Goal: Task Accomplishment & Management: Manage account settings

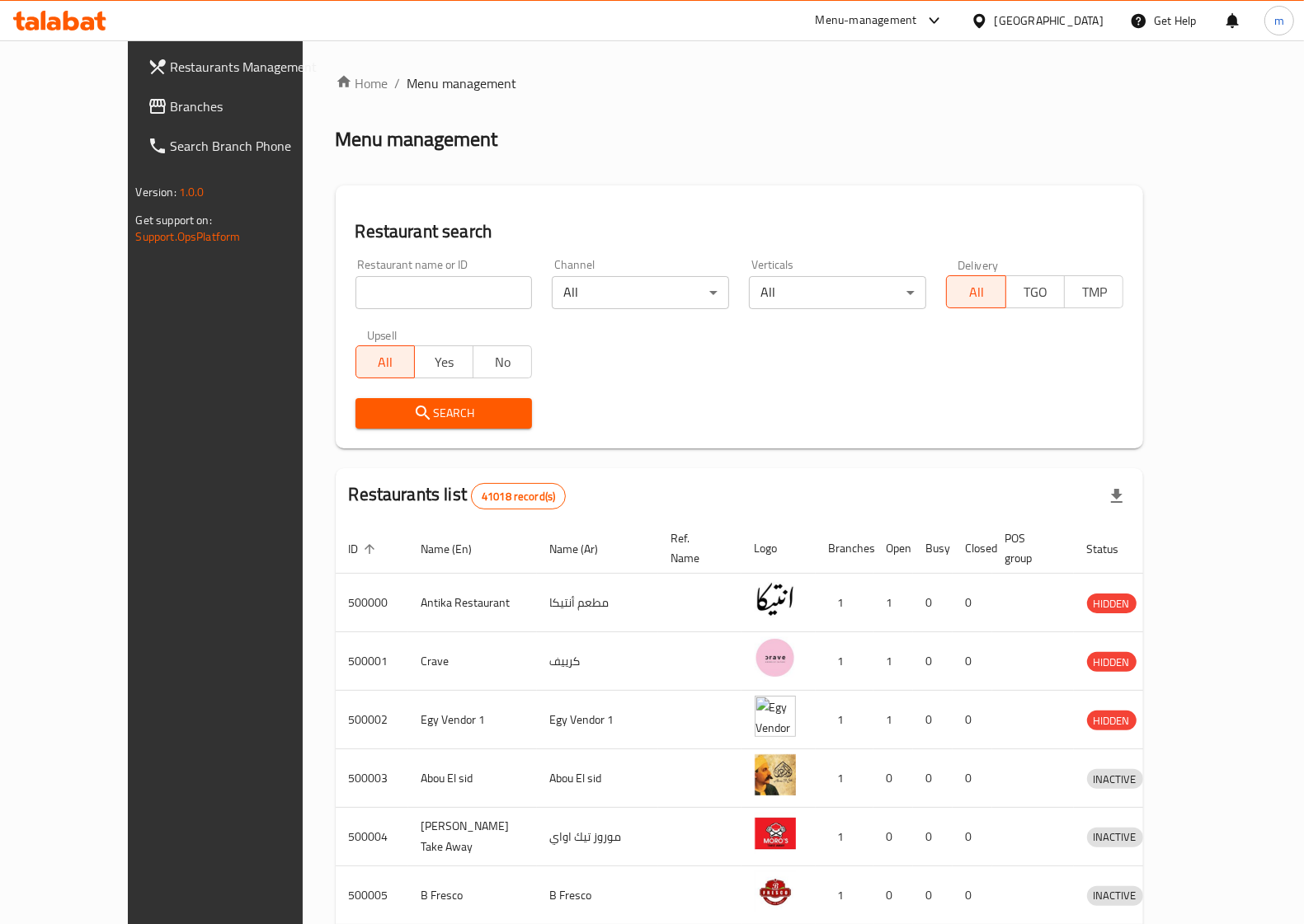
click at [170, 108] on span "Branches" at bounding box center [251, 106] width 161 height 20
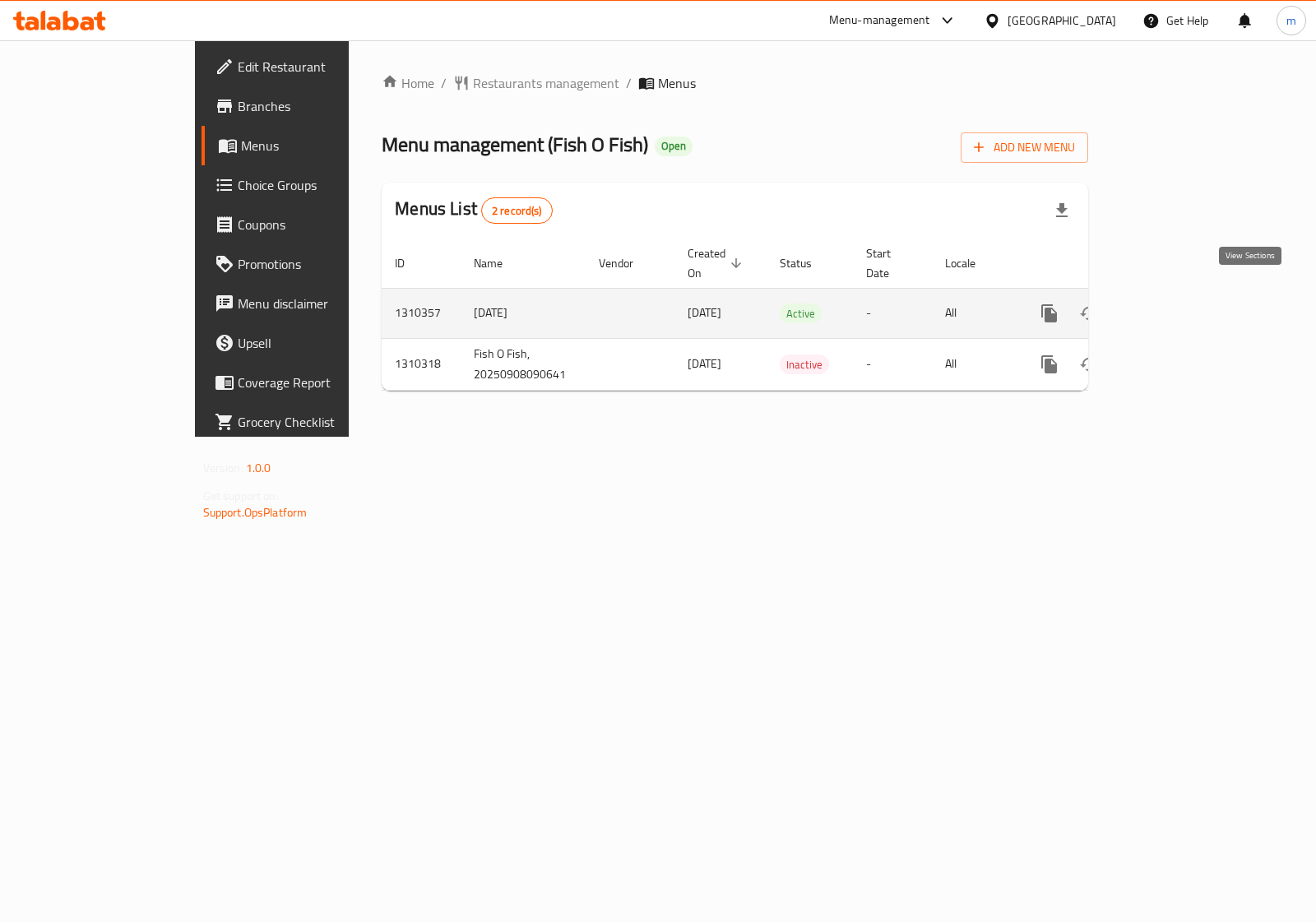
click at [1178, 303] on icon "enhanced table" at bounding box center [1168, 313] width 20 height 20
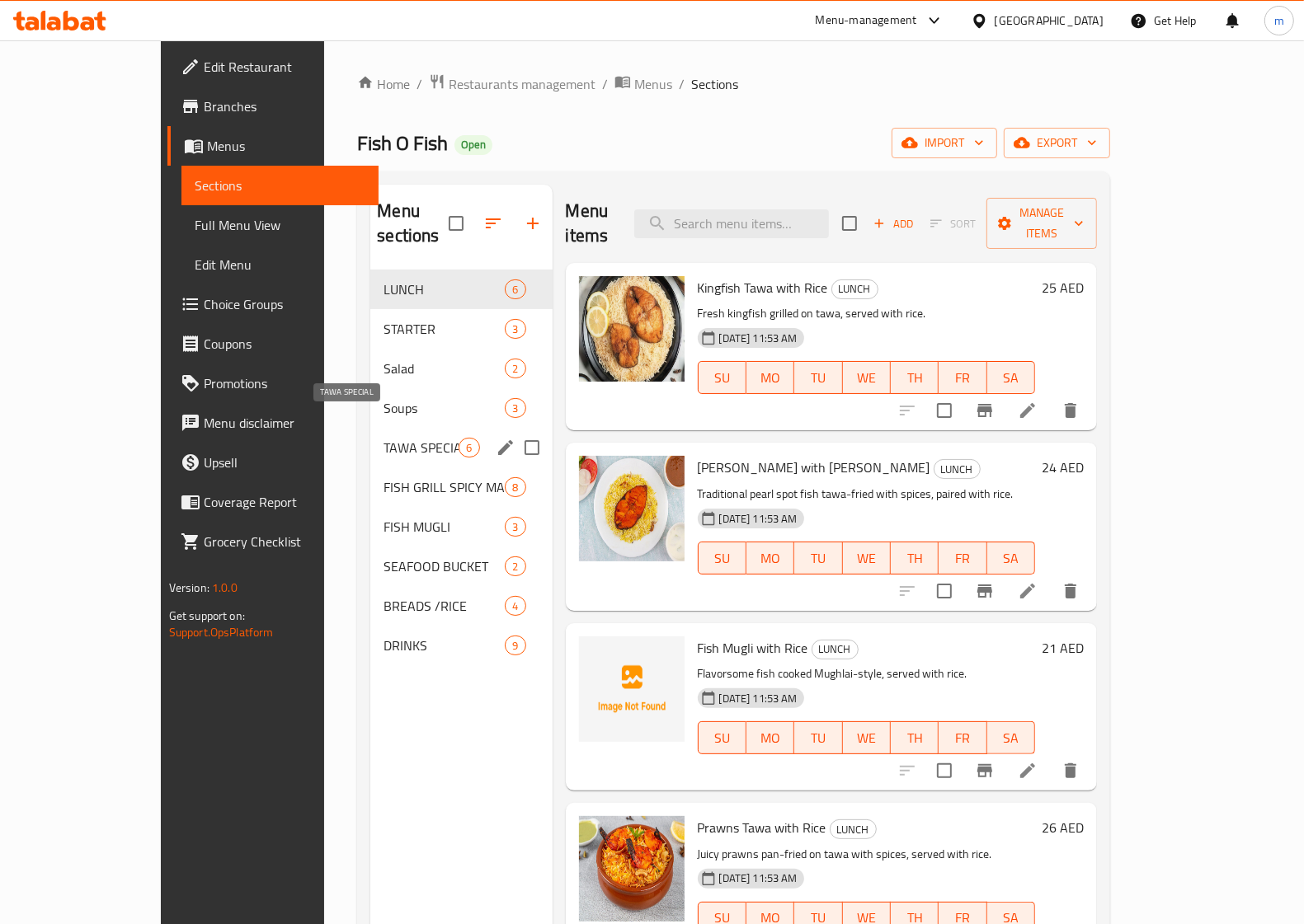
click at [384, 438] on span "TAWA SPECIAL" at bounding box center [421, 448] width 75 height 20
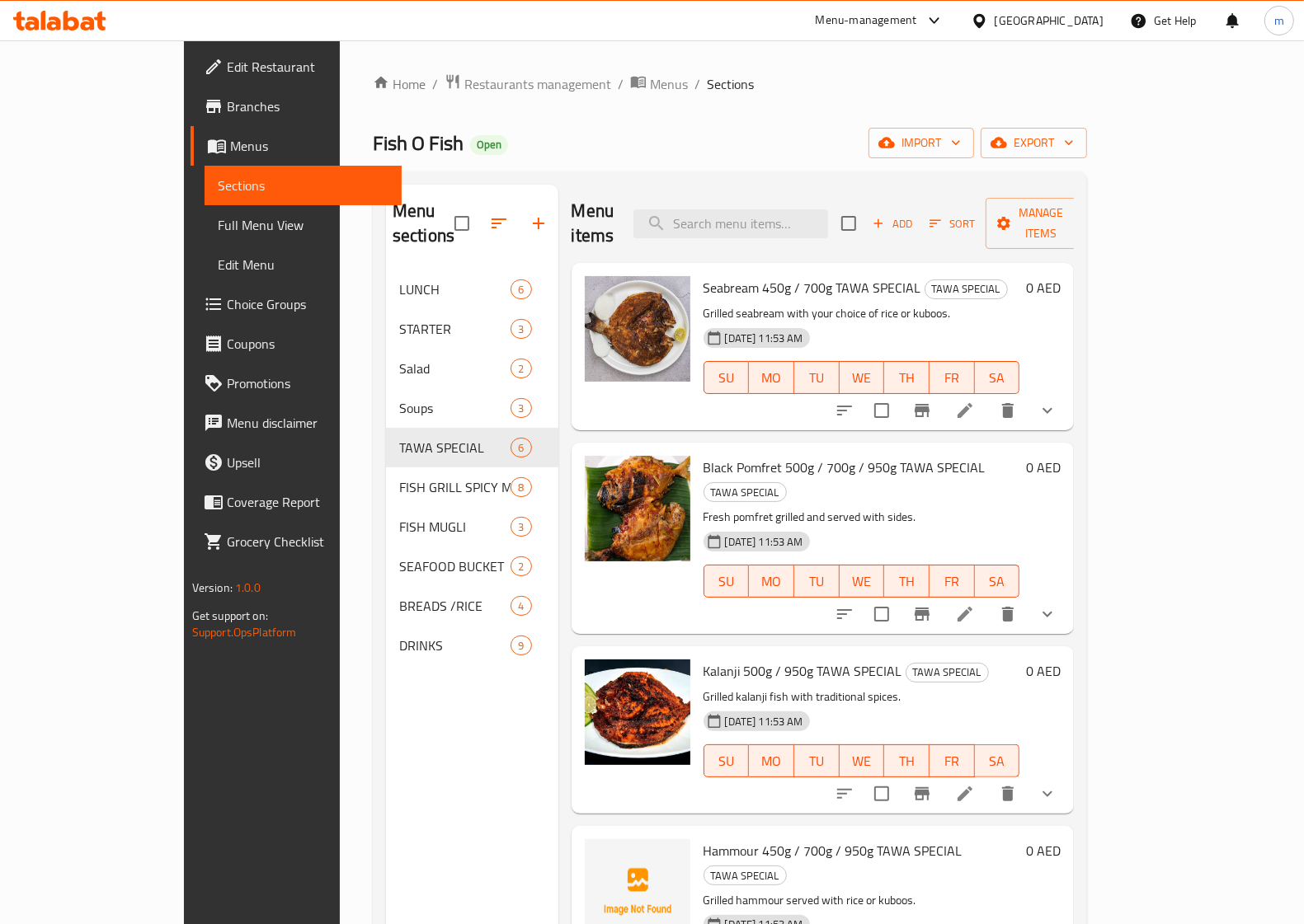
click at [988, 396] on li at bounding box center [965, 410] width 46 height 29
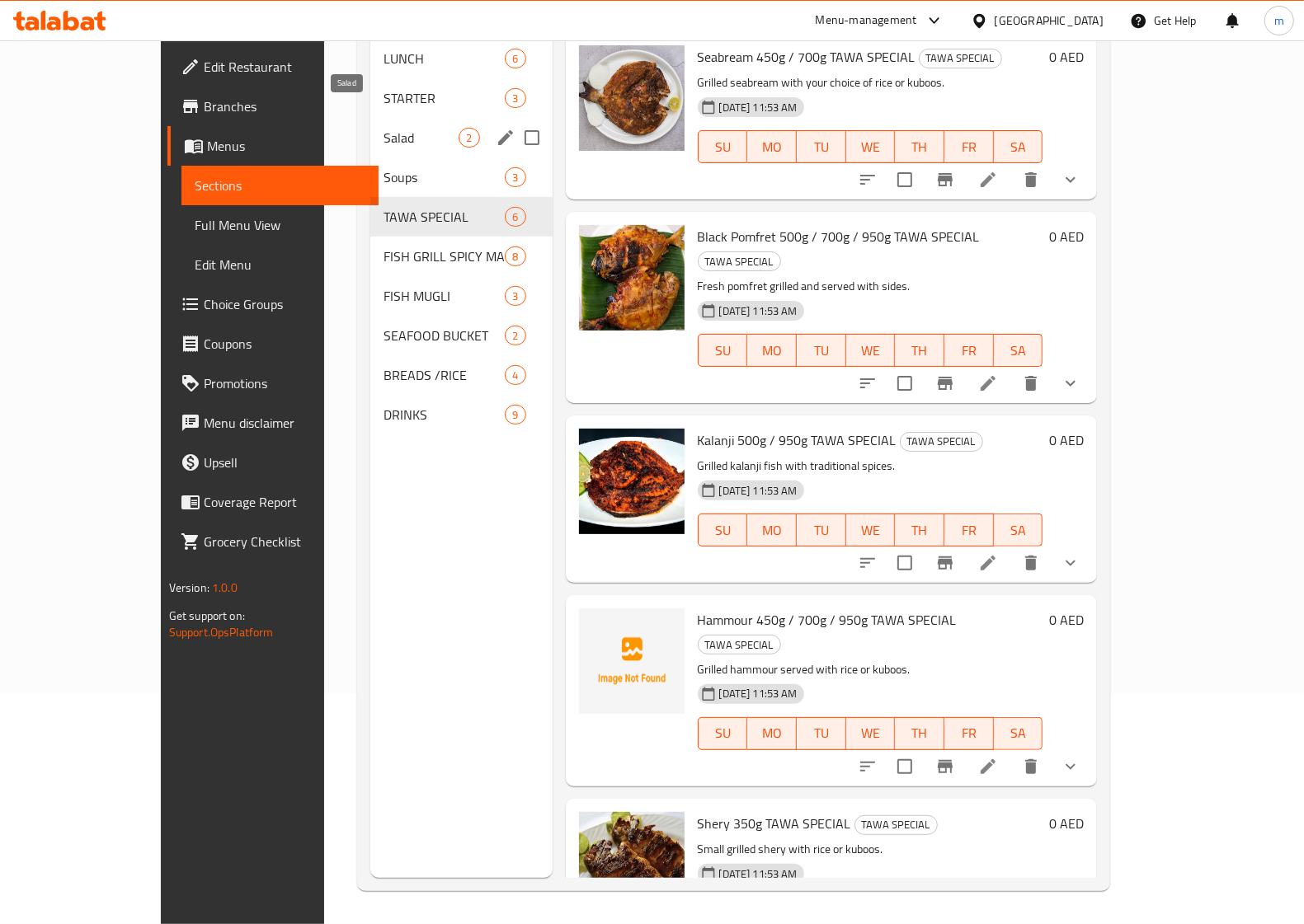
click at [384, 128] on span "Salad" at bounding box center [421, 137] width 75 height 20
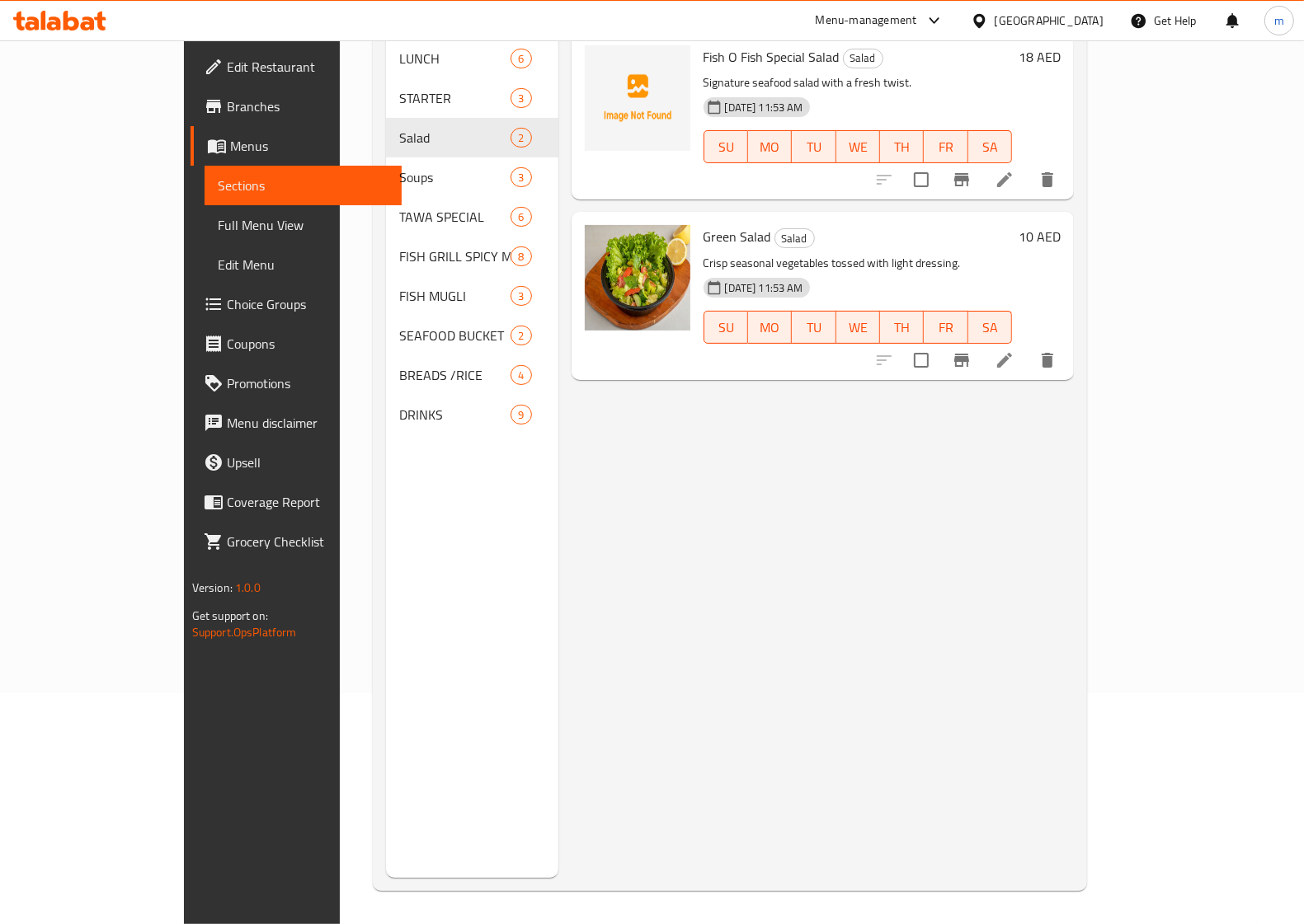
scroll to position [128, 0]
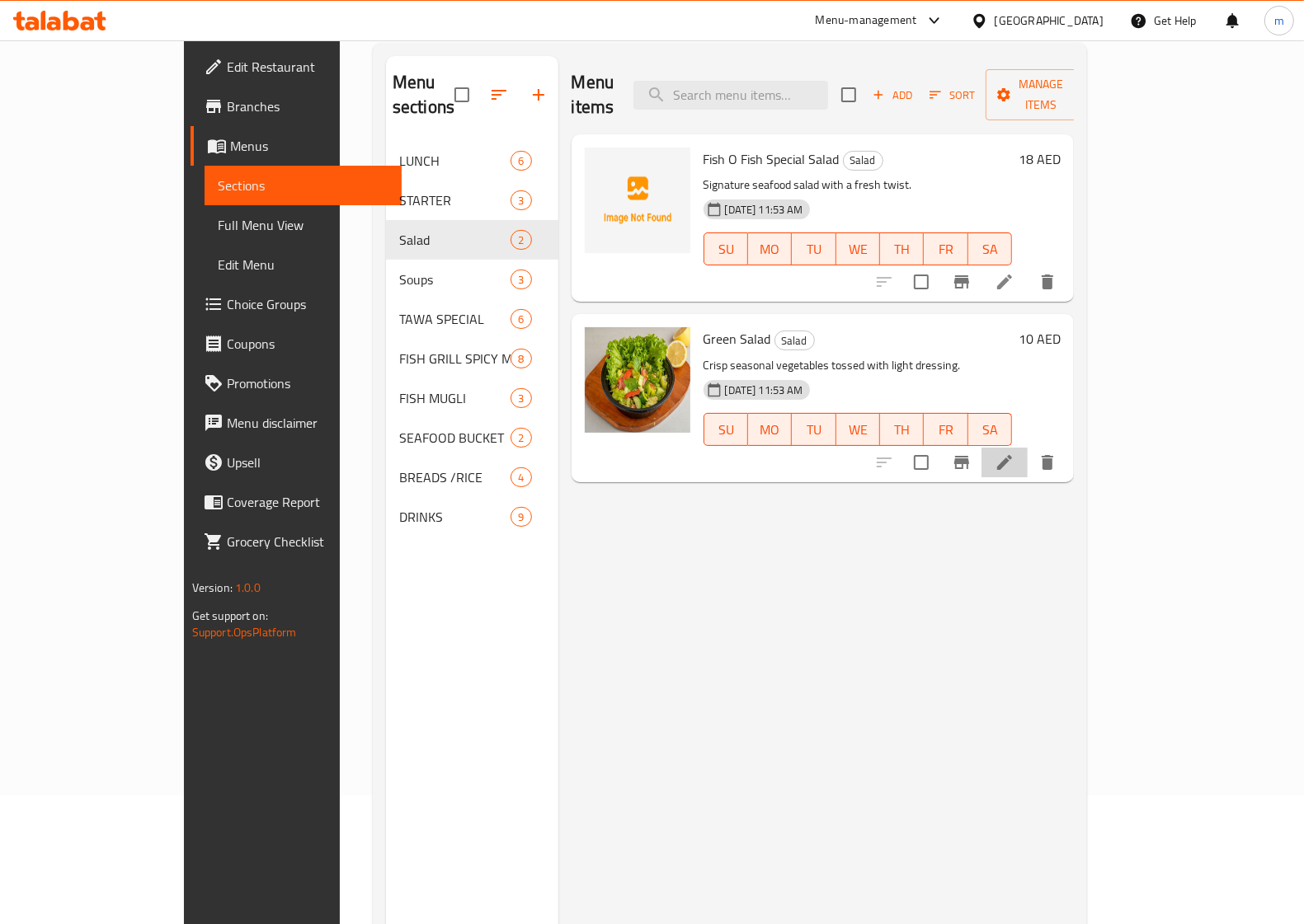
click at [1028, 448] on li at bounding box center [1004, 462] width 46 height 29
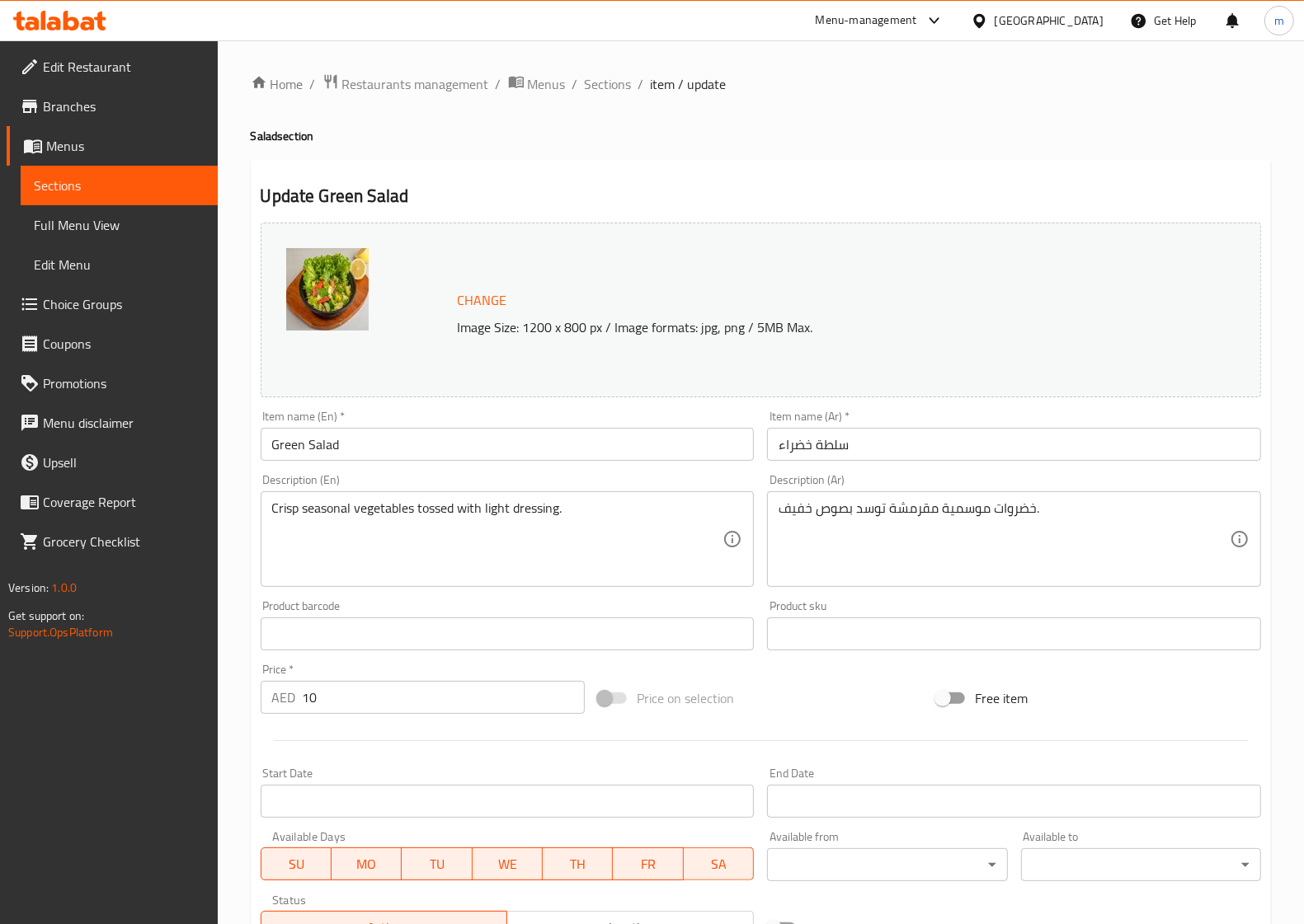
click at [120, 186] on span "Sections" at bounding box center [119, 186] width 170 height 20
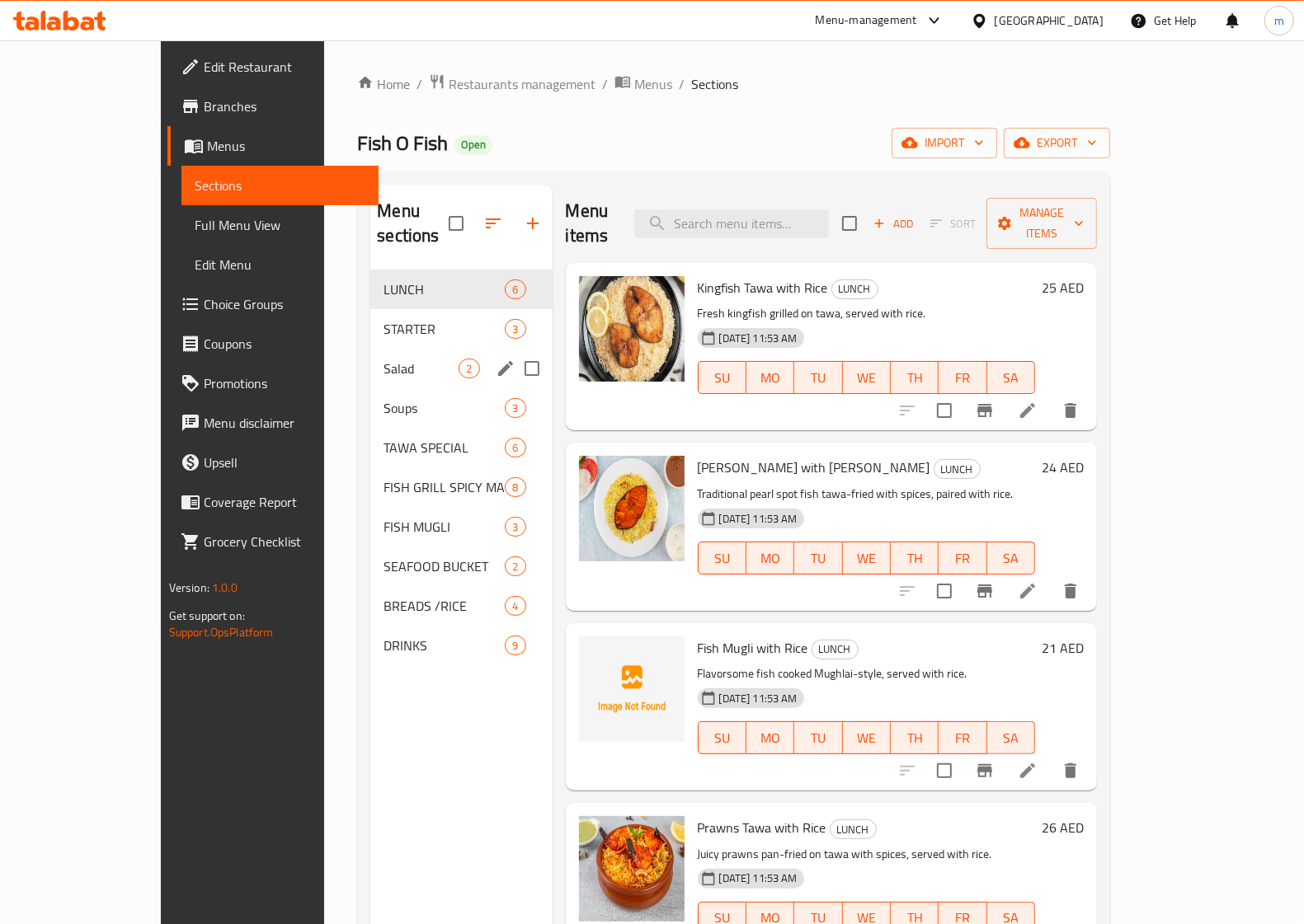
click at [370, 359] on div "Salad 2" at bounding box center [460, 368] width 181 height 39
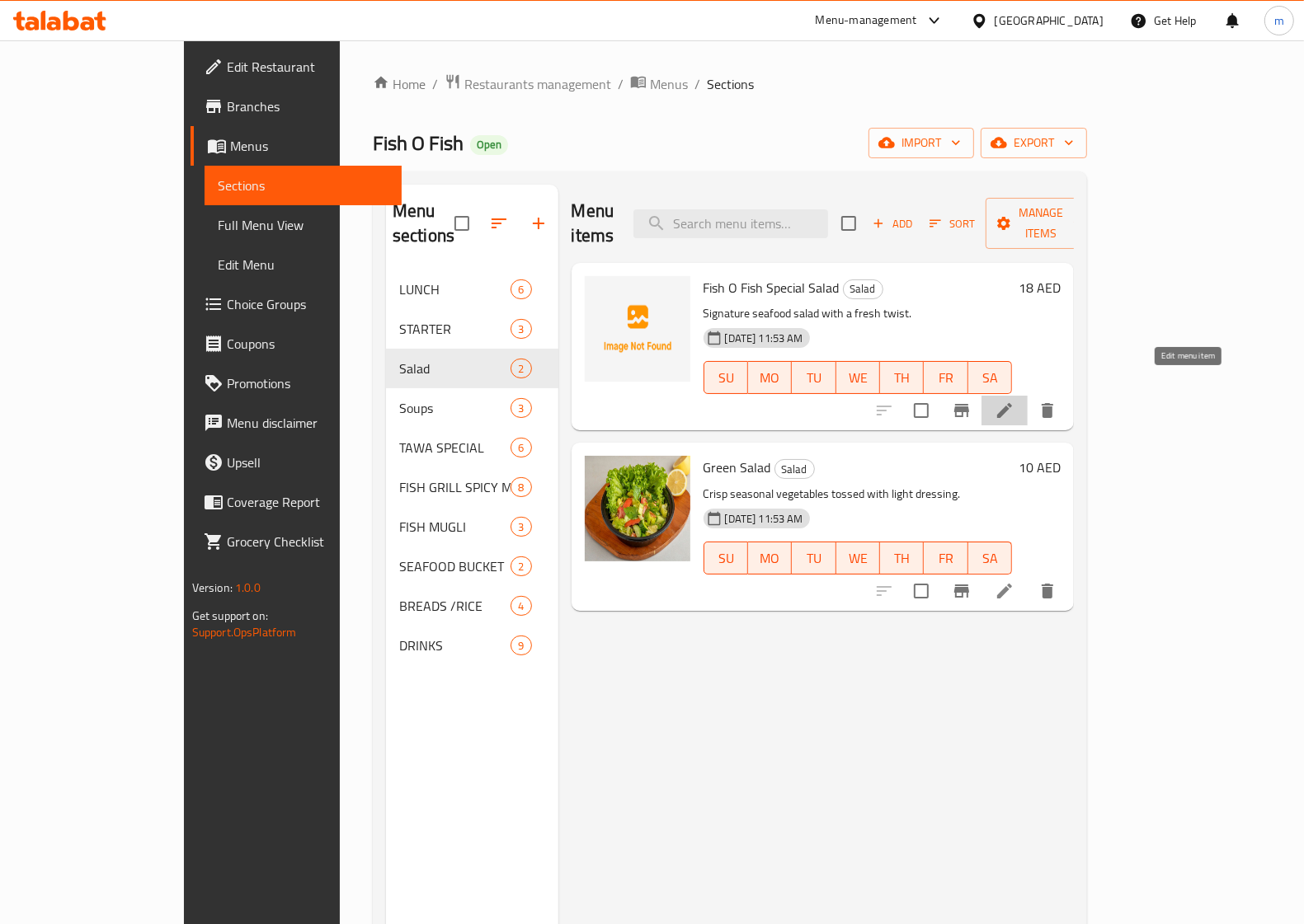
click at [1014, 400] on icon at bounding box center [1004, 410] width 20 height 20
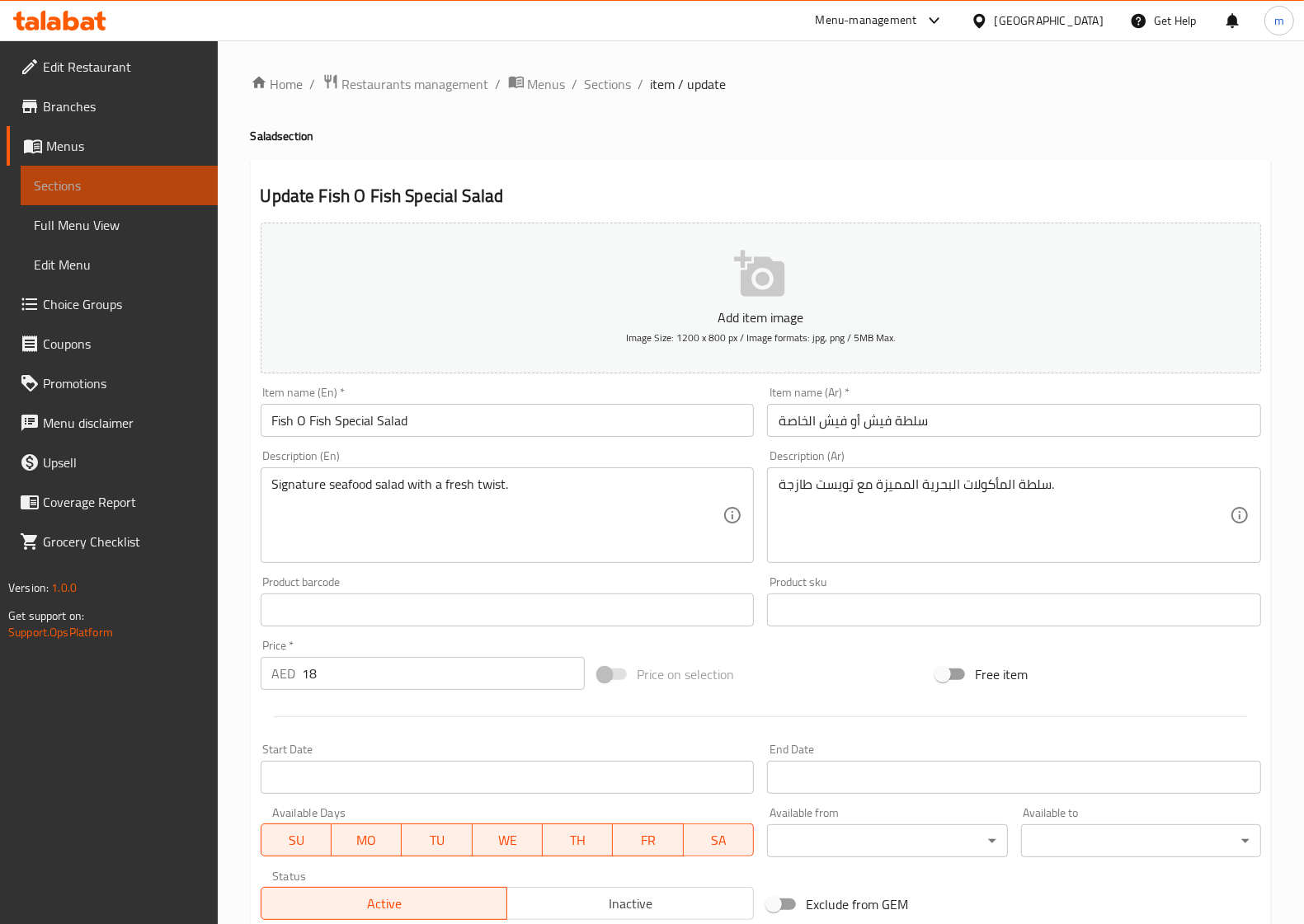
click at [136, 178] on span "Sections" at bounding box center [119, 186] width 170 height 20
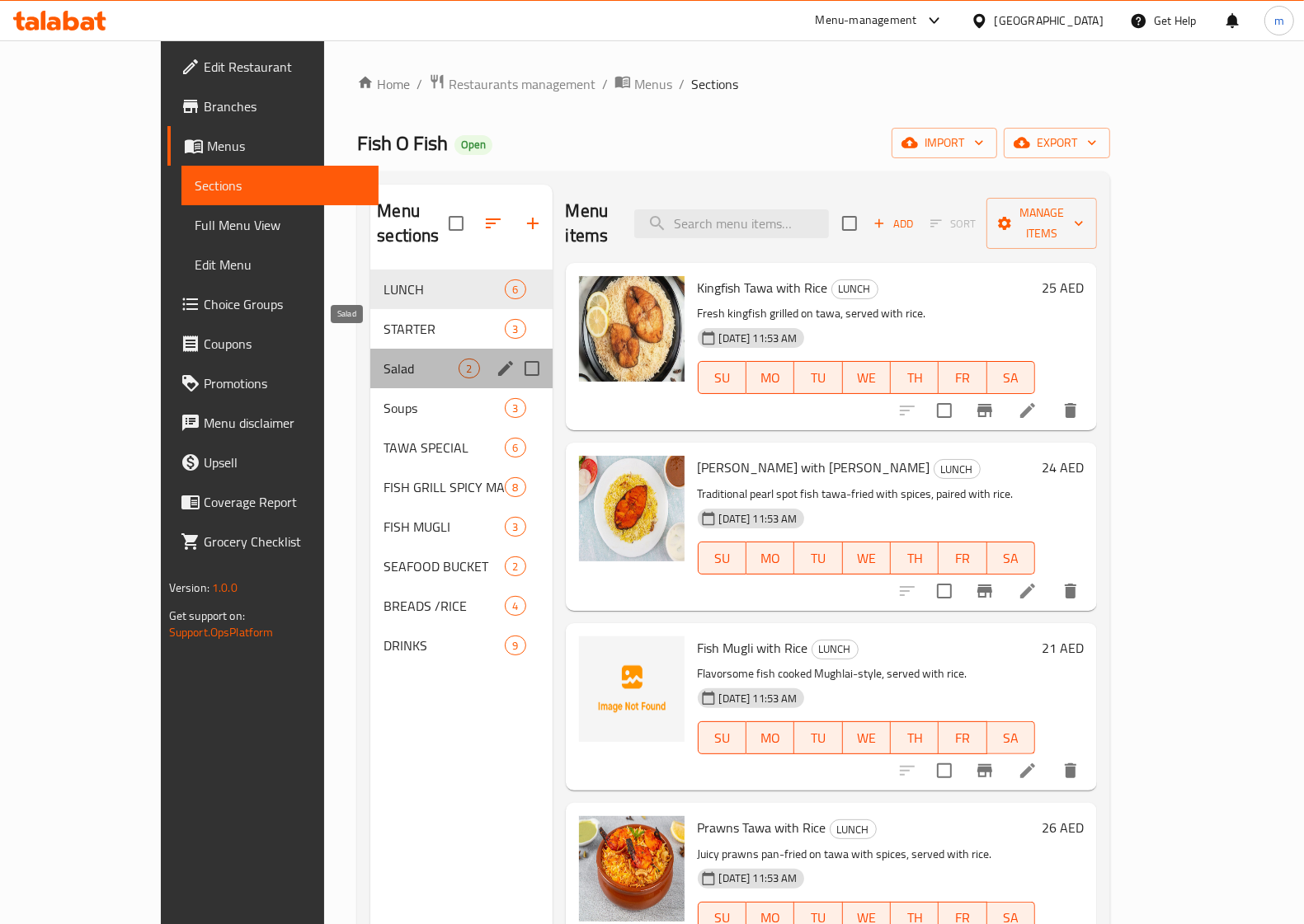
click at [384, 359] on span "Salad" at bounding box center [421, 368] width 75 height 20
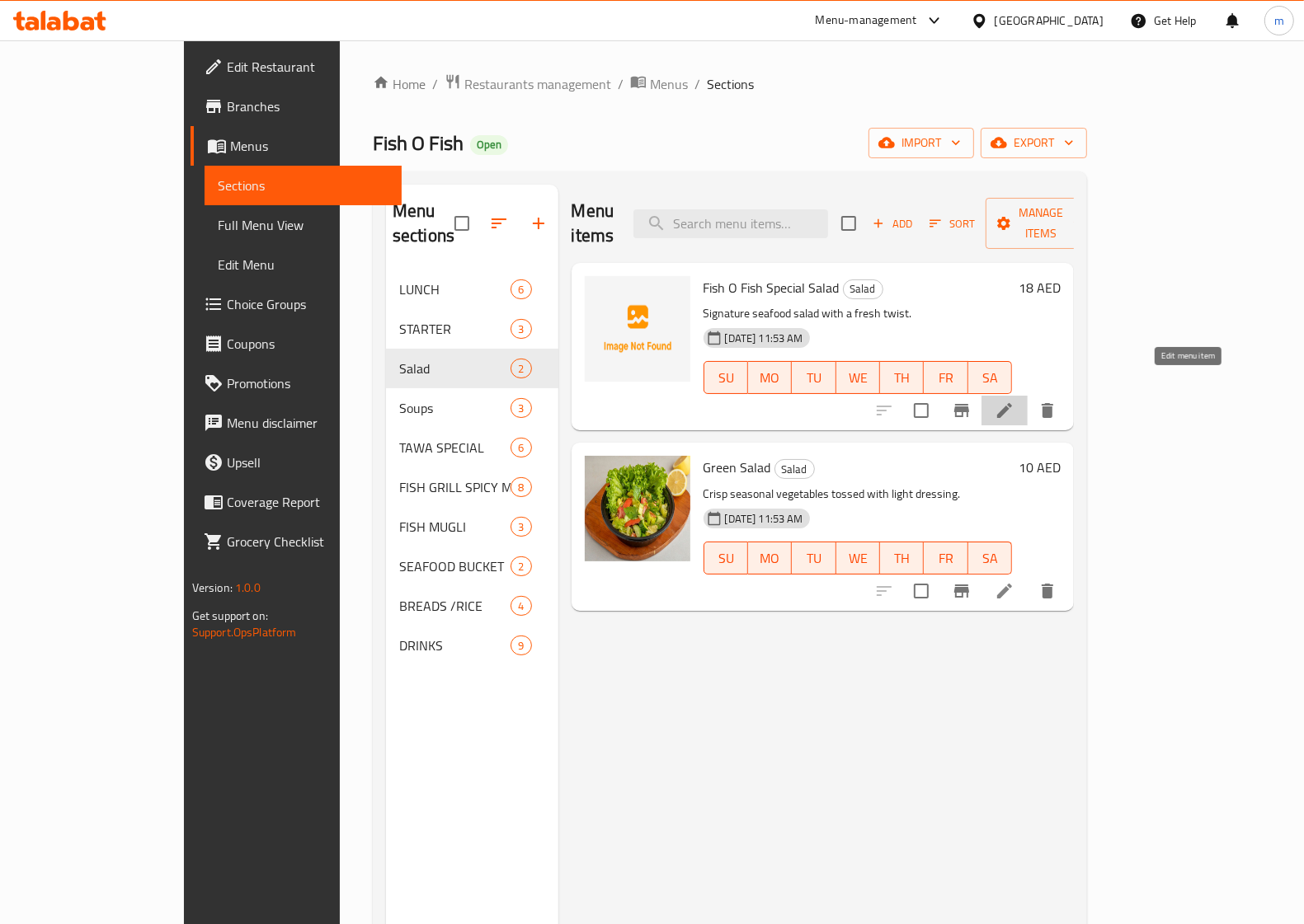
click at [1014, 400] on icon at bounding box center [1004, 410] width 20 height 20
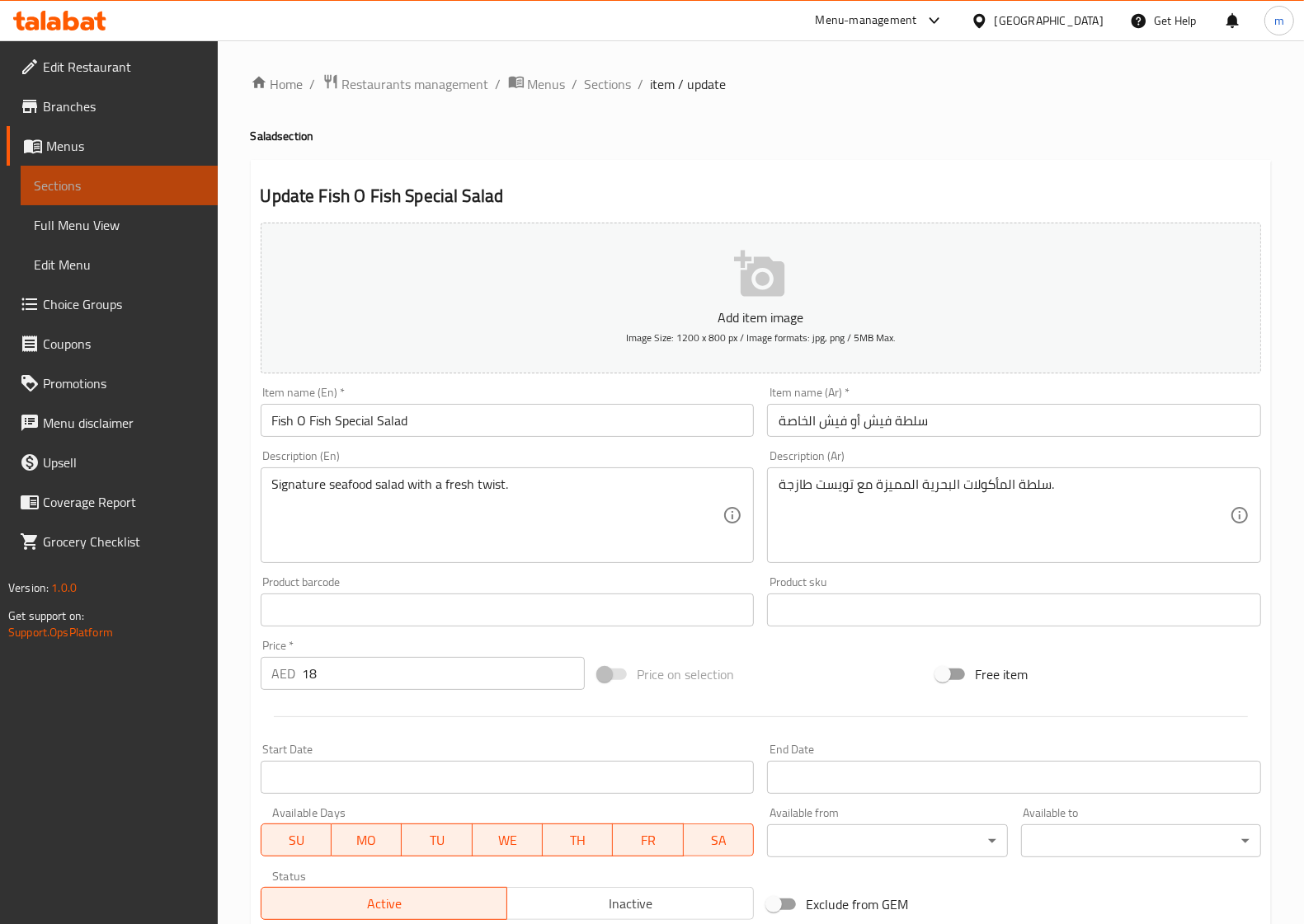
click at [178, 184] on span "Sections" at bounding box center [119, 186] width 170 height 20
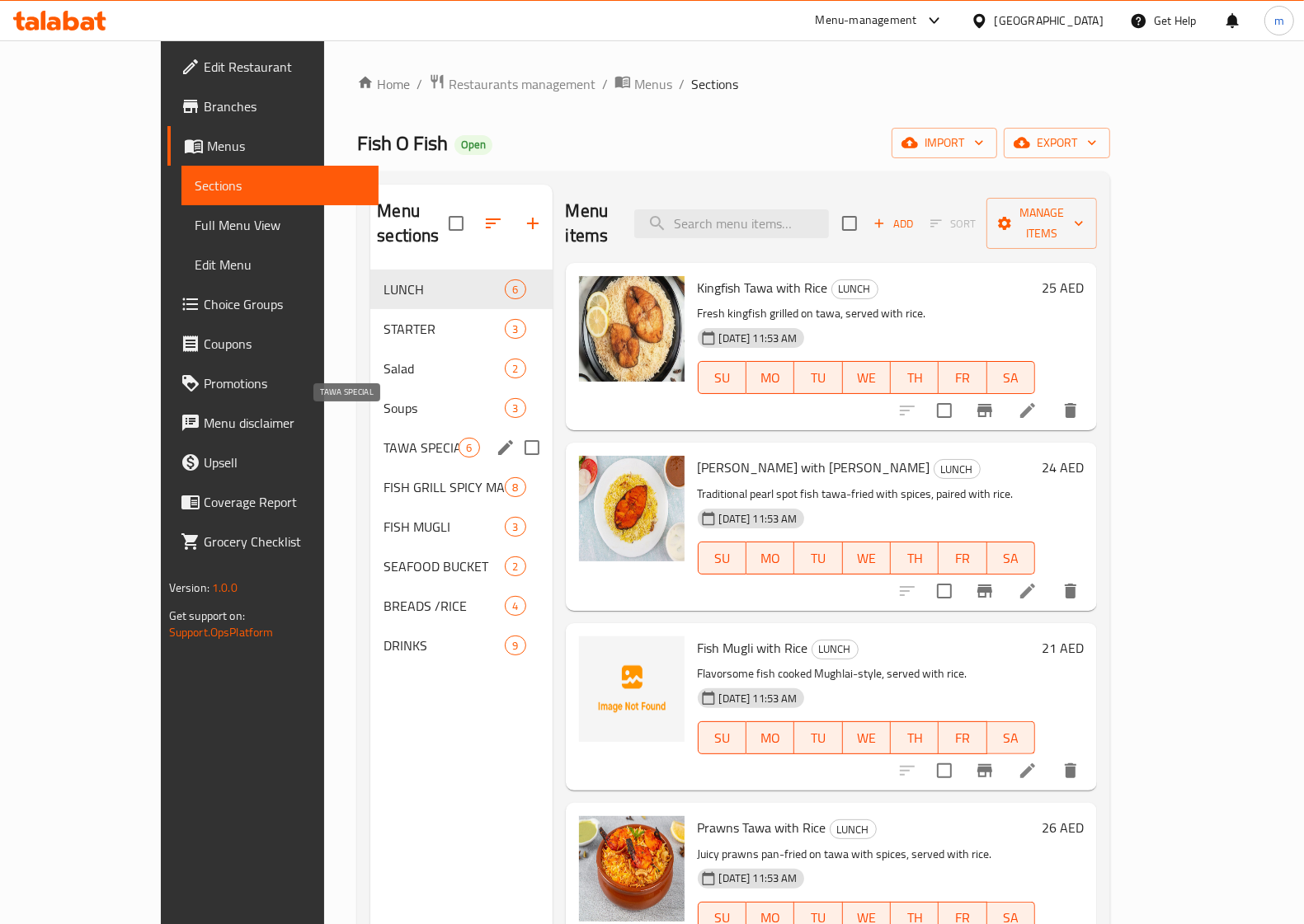
click at [384, 438] on span "TAWA SPECIAL" at bounding box center [421, 448] width 75 height 20
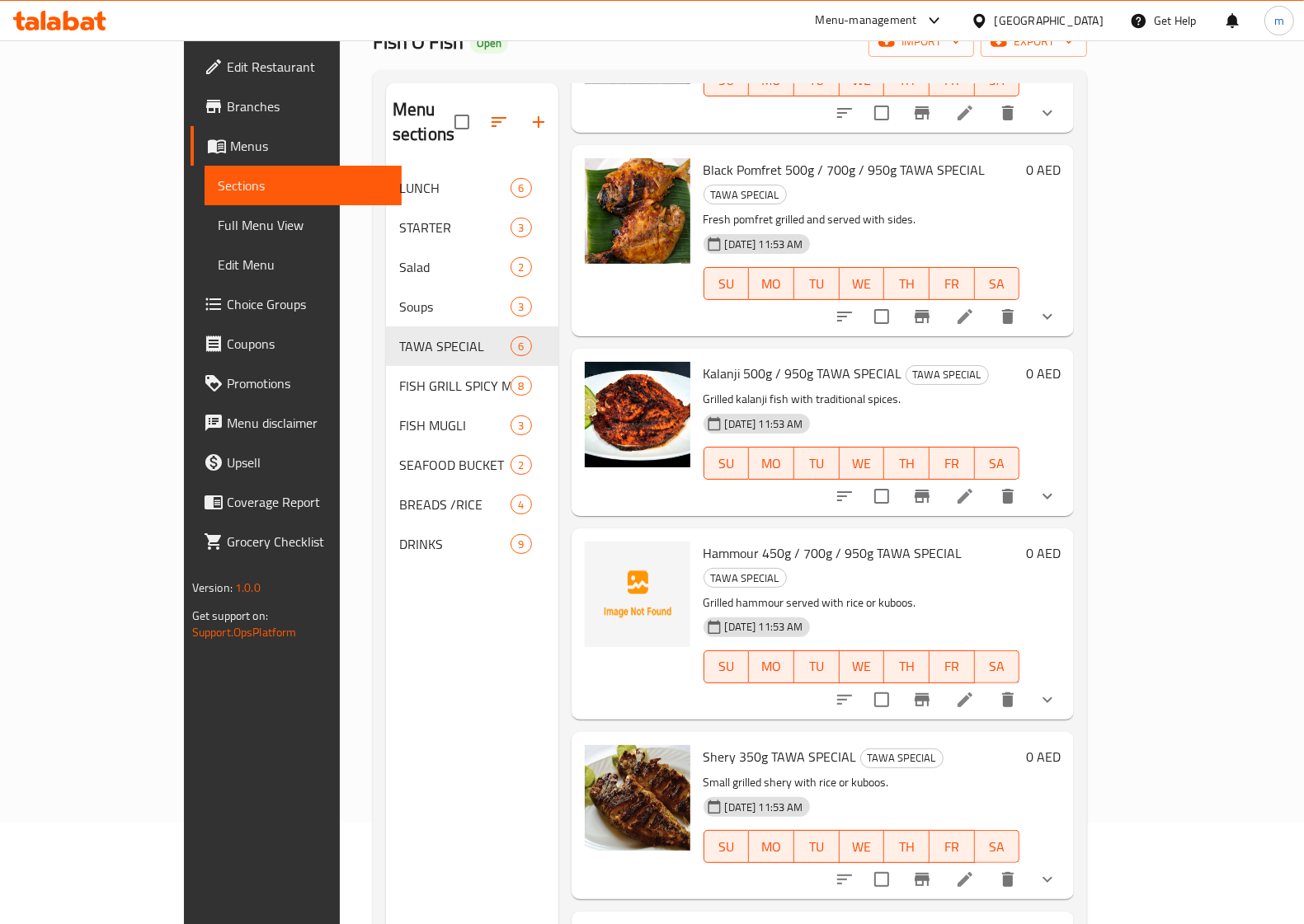
scroll to position [232, 0]
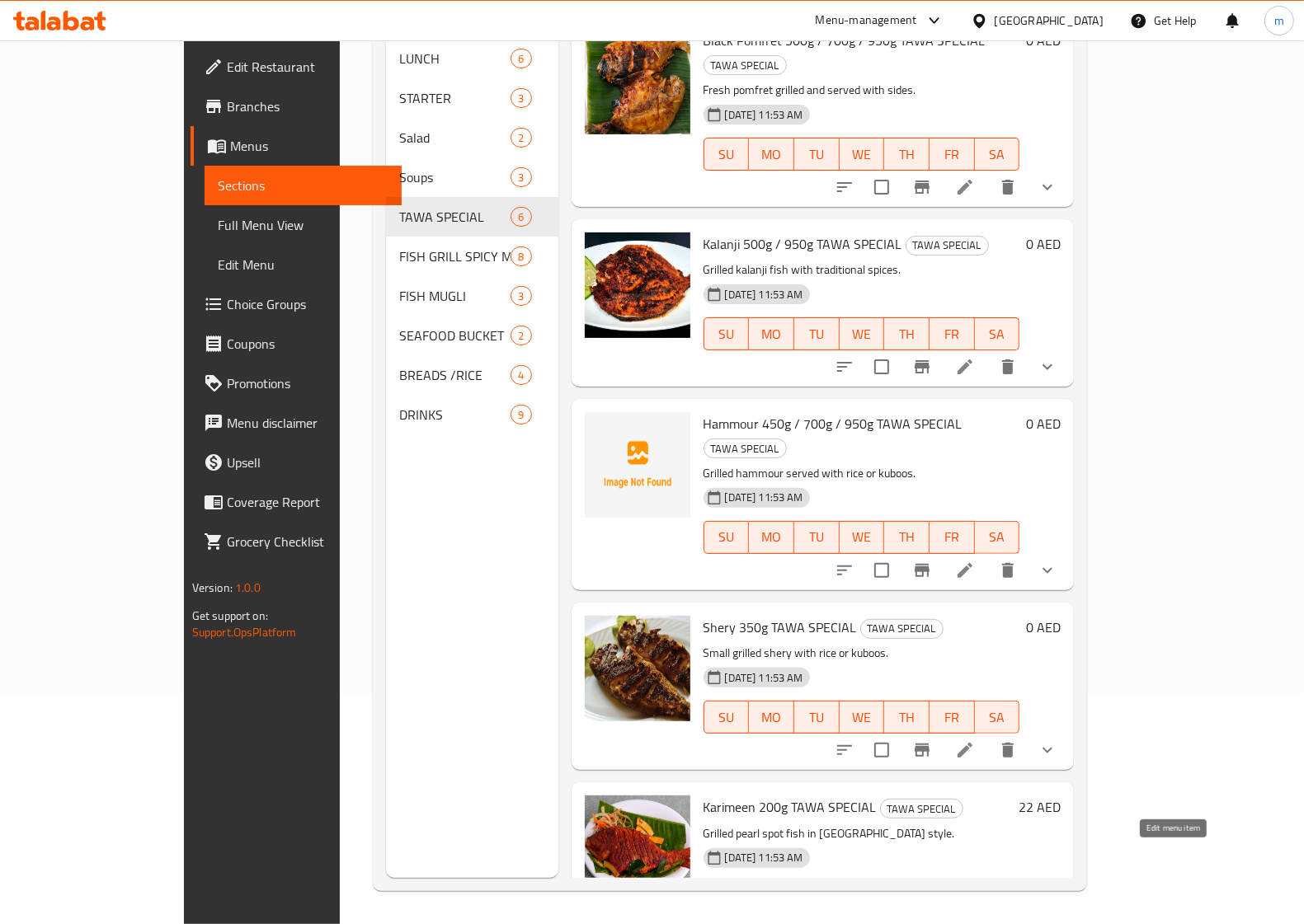
click at [1014, 921] on icon at bounding box center [1004, 931] width 20 height 20
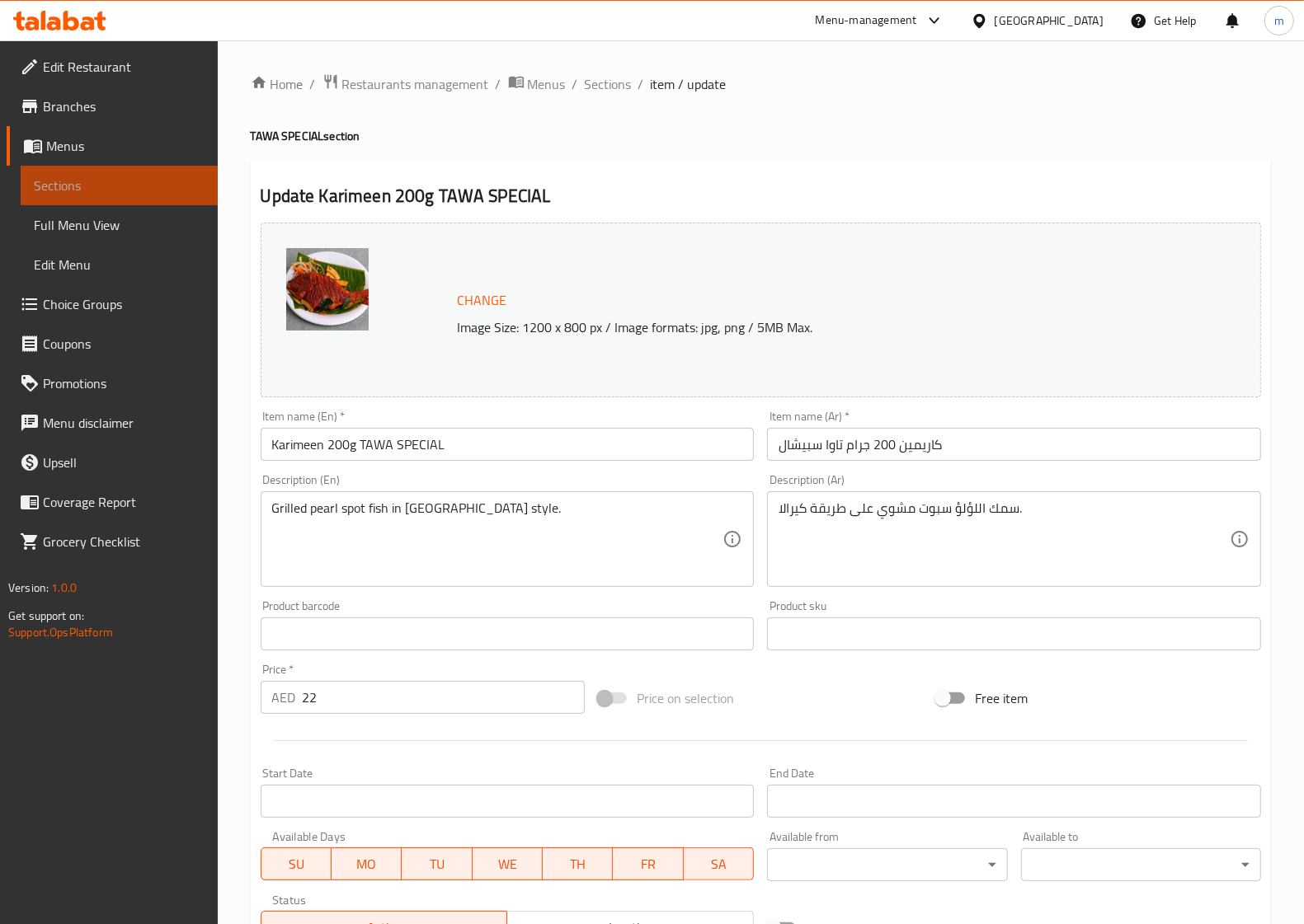
click at [85, 186] on span "Sections" at bounding box center [119, 186] width 170 height 20
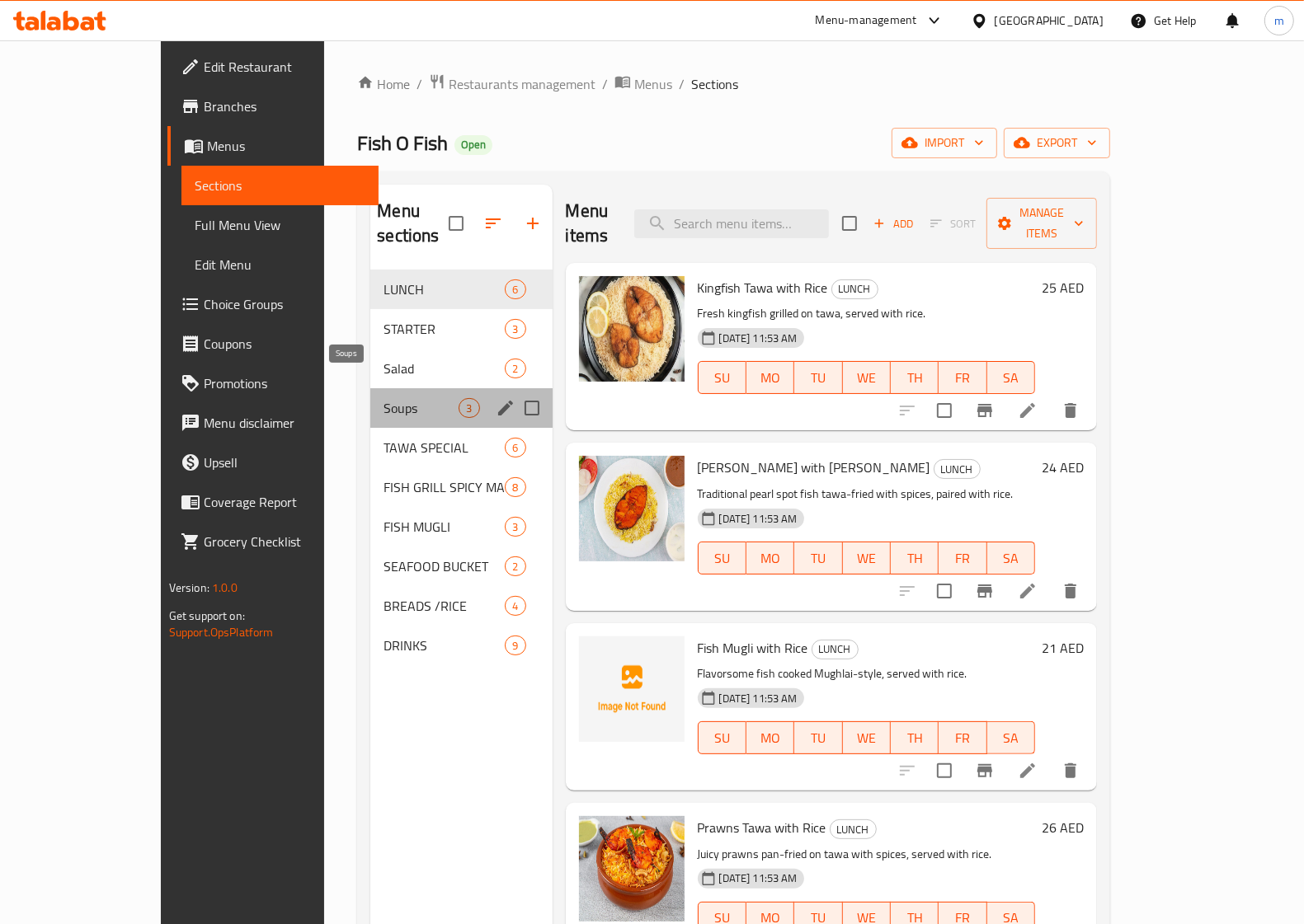
click at [384, 399] on span "Soups" at bounding box center [421, 408] width 75 height 20
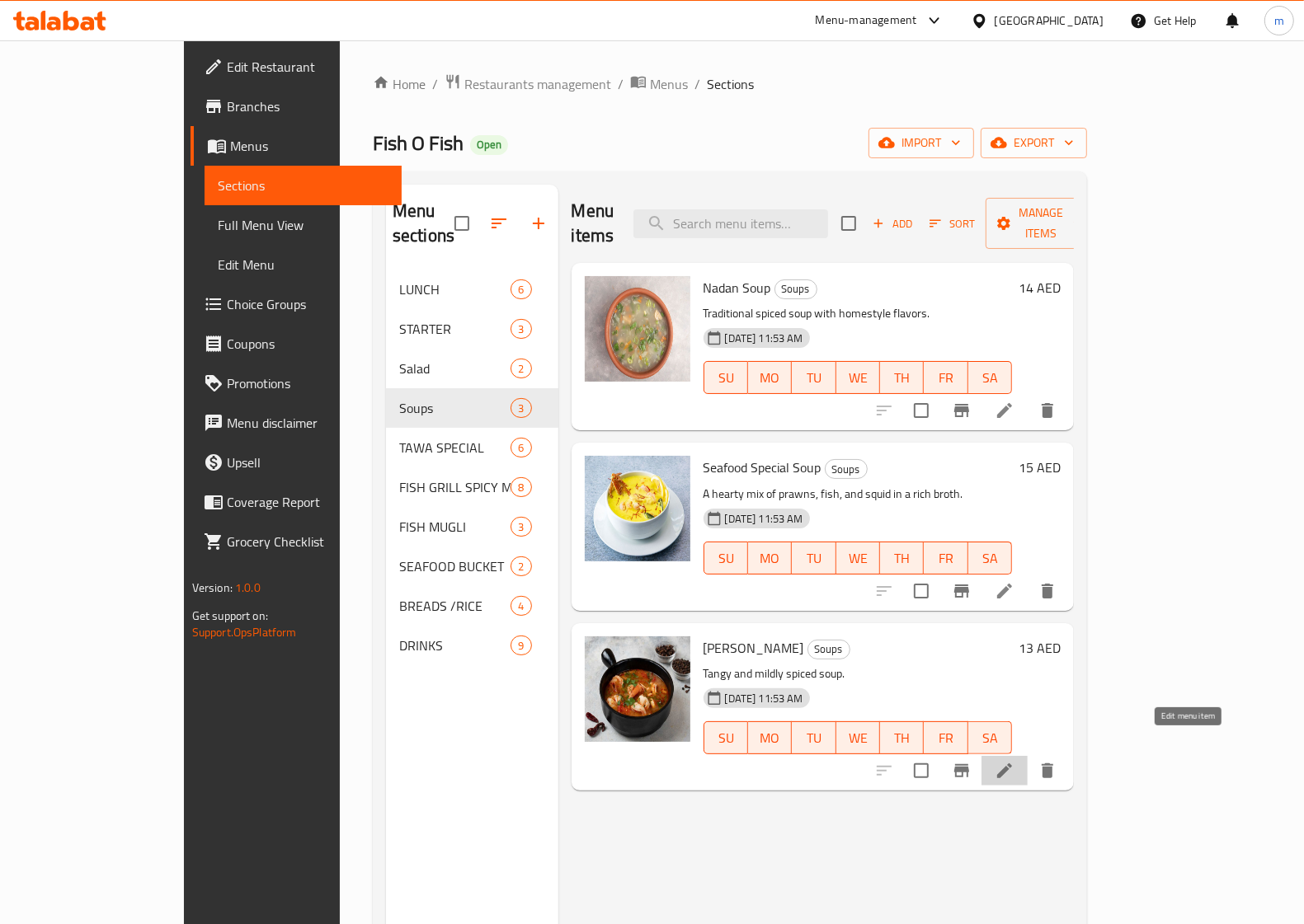
click at [1014, 761] on icon at bounding box center [1004, 771] width 20 height 20
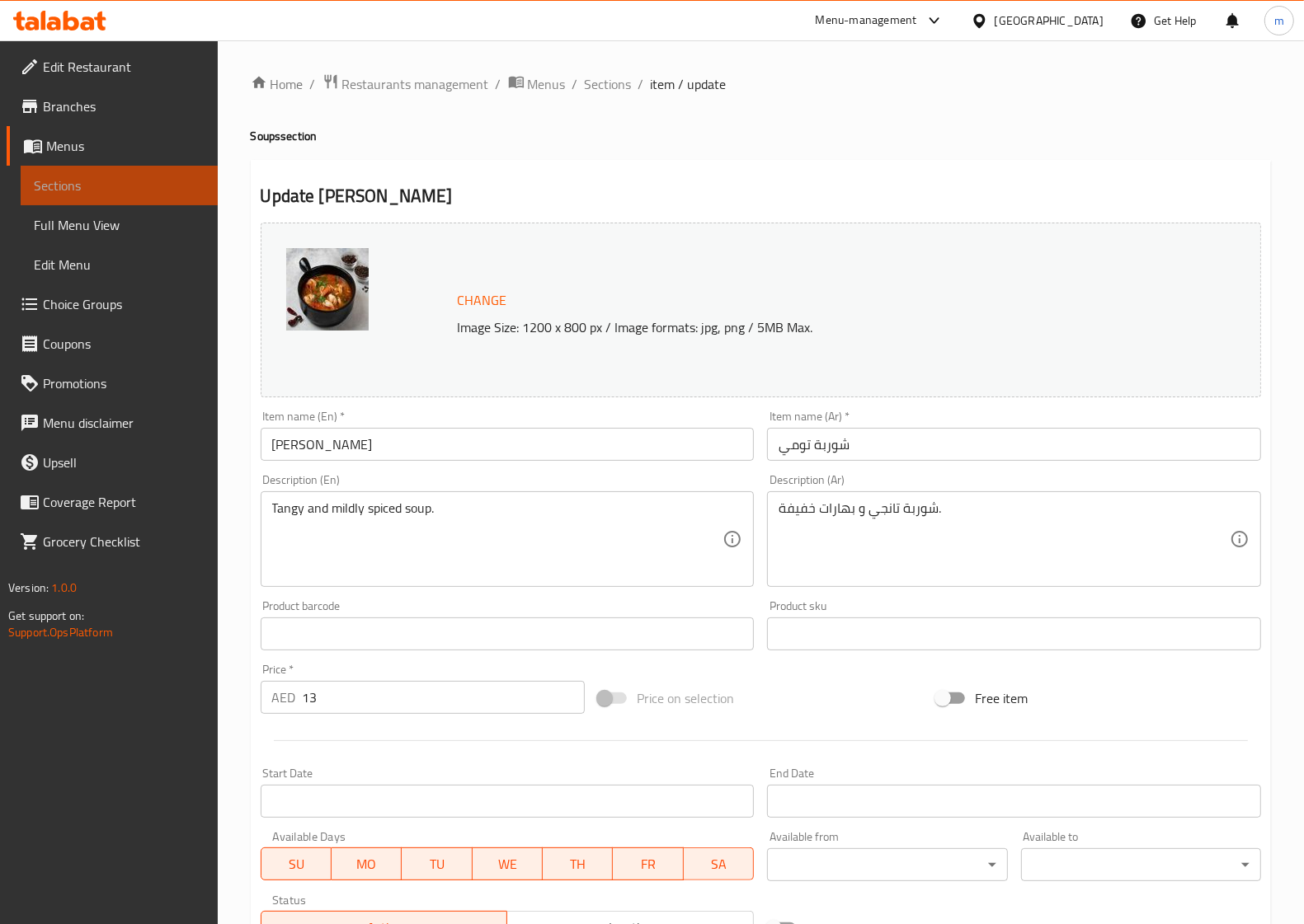
click at [99, 181] on span "Sections" at bounding box center [119, 186] width 170 height 20
